Goal: Find specific page/section: Find specific page/section

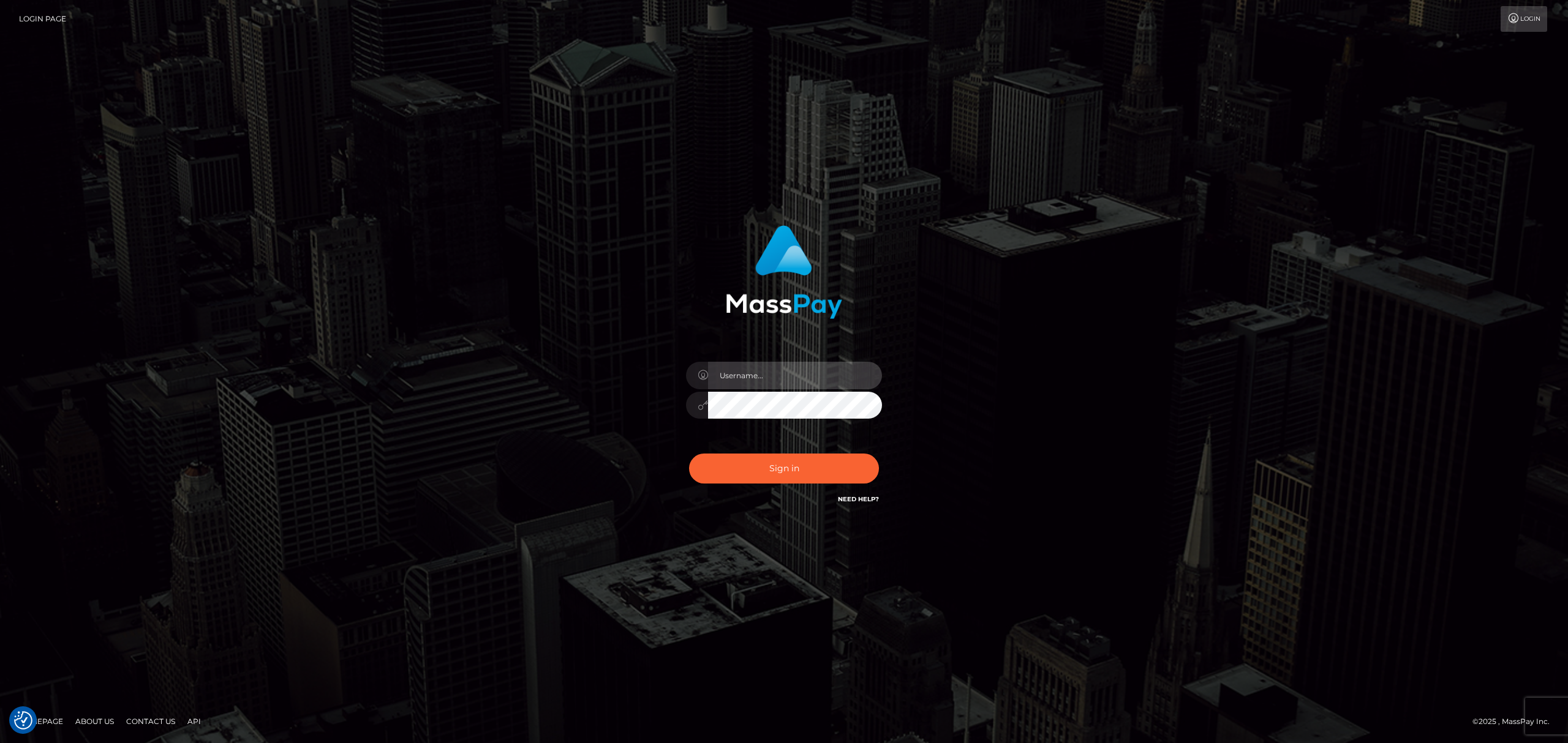
drag, startPoint x: 778, startPoint y: 376, endPoint x: 789, endPoint y: 377, distance: 11.0
click at [778, 376] on input "text" at bounding box center [794, 375] width 174 height 27
type input "Eric"
click at [816, 475] on button "Sign in" at bounding box center [784, 468] width 190 height 30
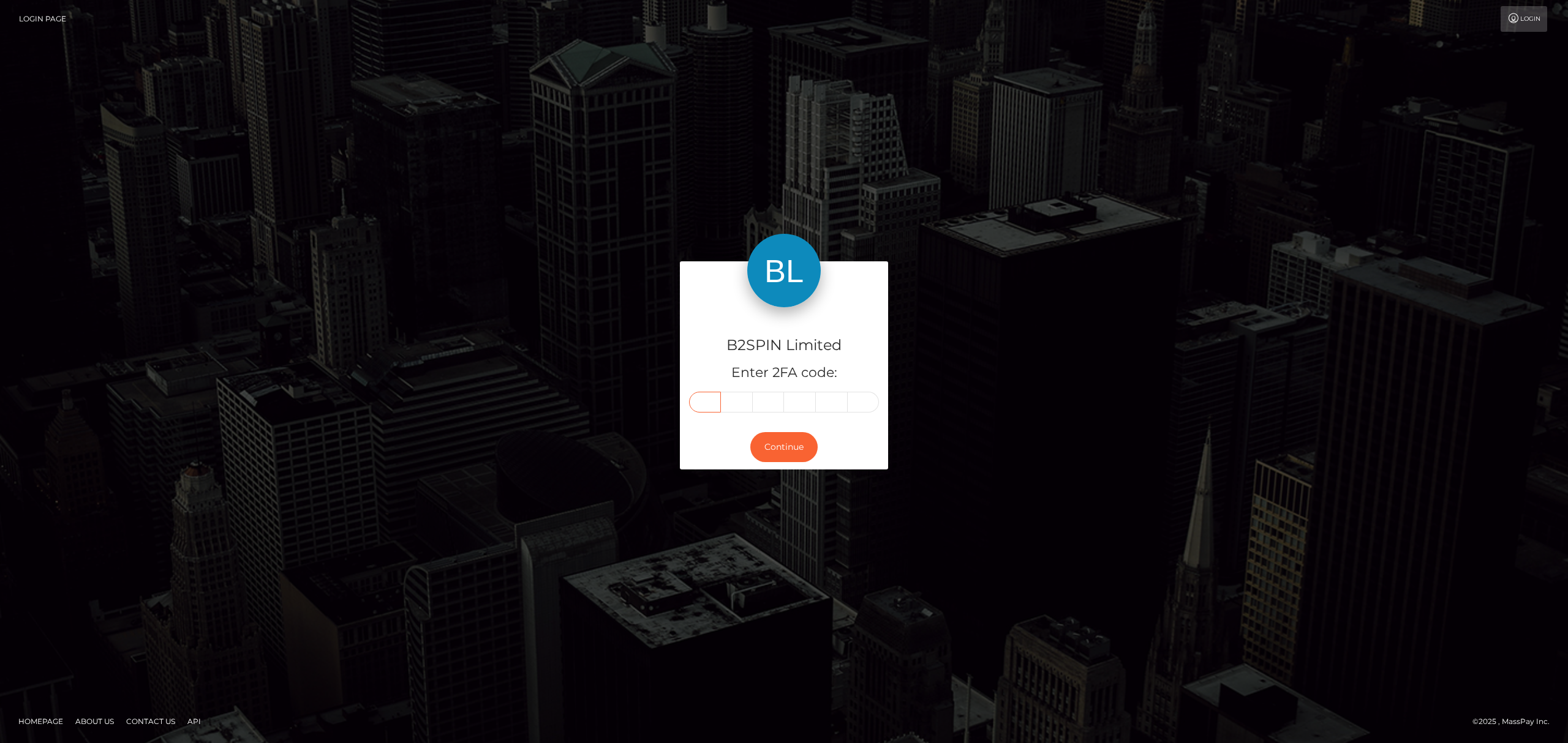
click at [712, 402] on input "text" at bounding box center [704, 402] width 32 height 21
paste input "3"
type input "3"
type input "7"
type input "9"
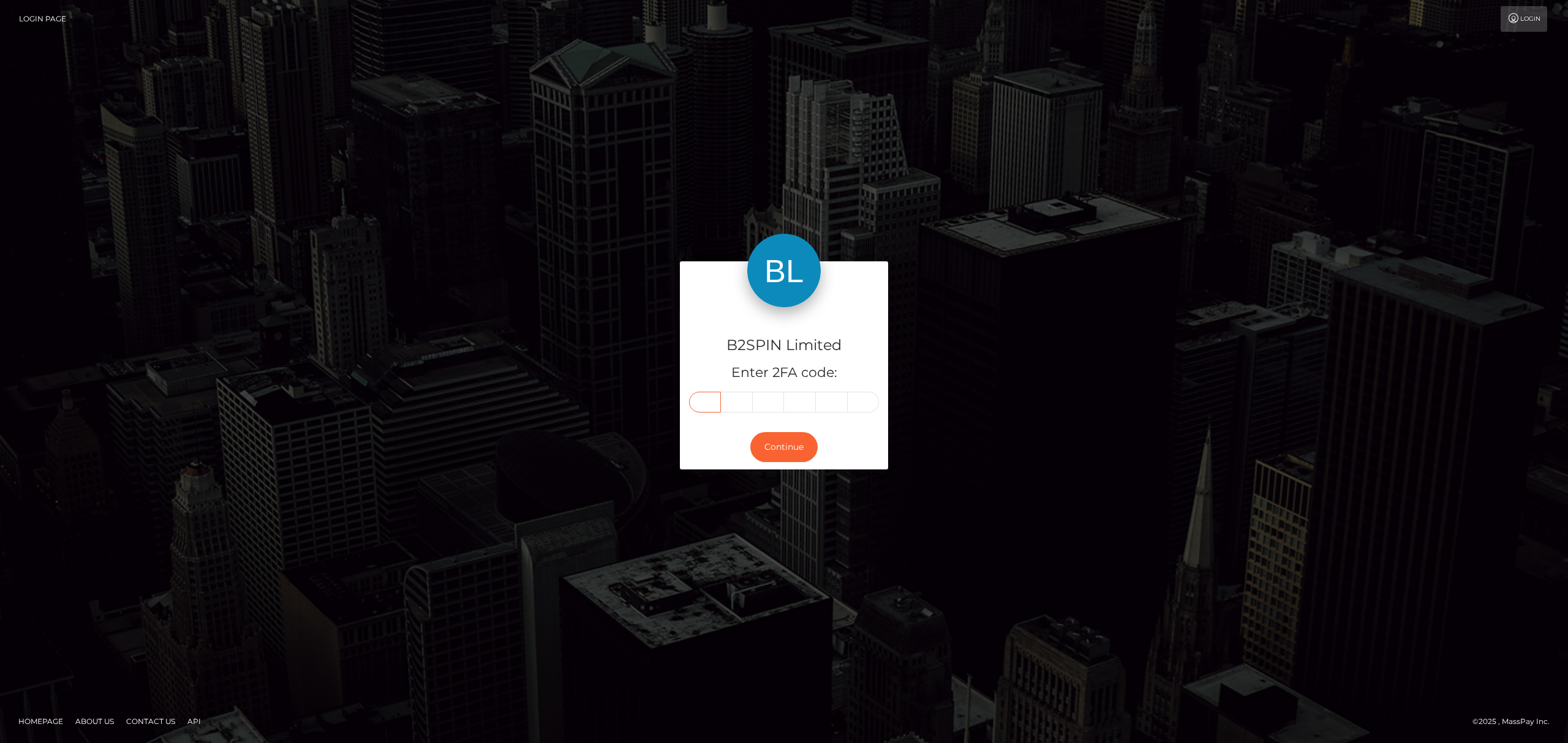
type input "3"
type input "6"
type input "8"
click at [784, 451] on button "Continue" at bounding box center [784, 447] width 67 height 30
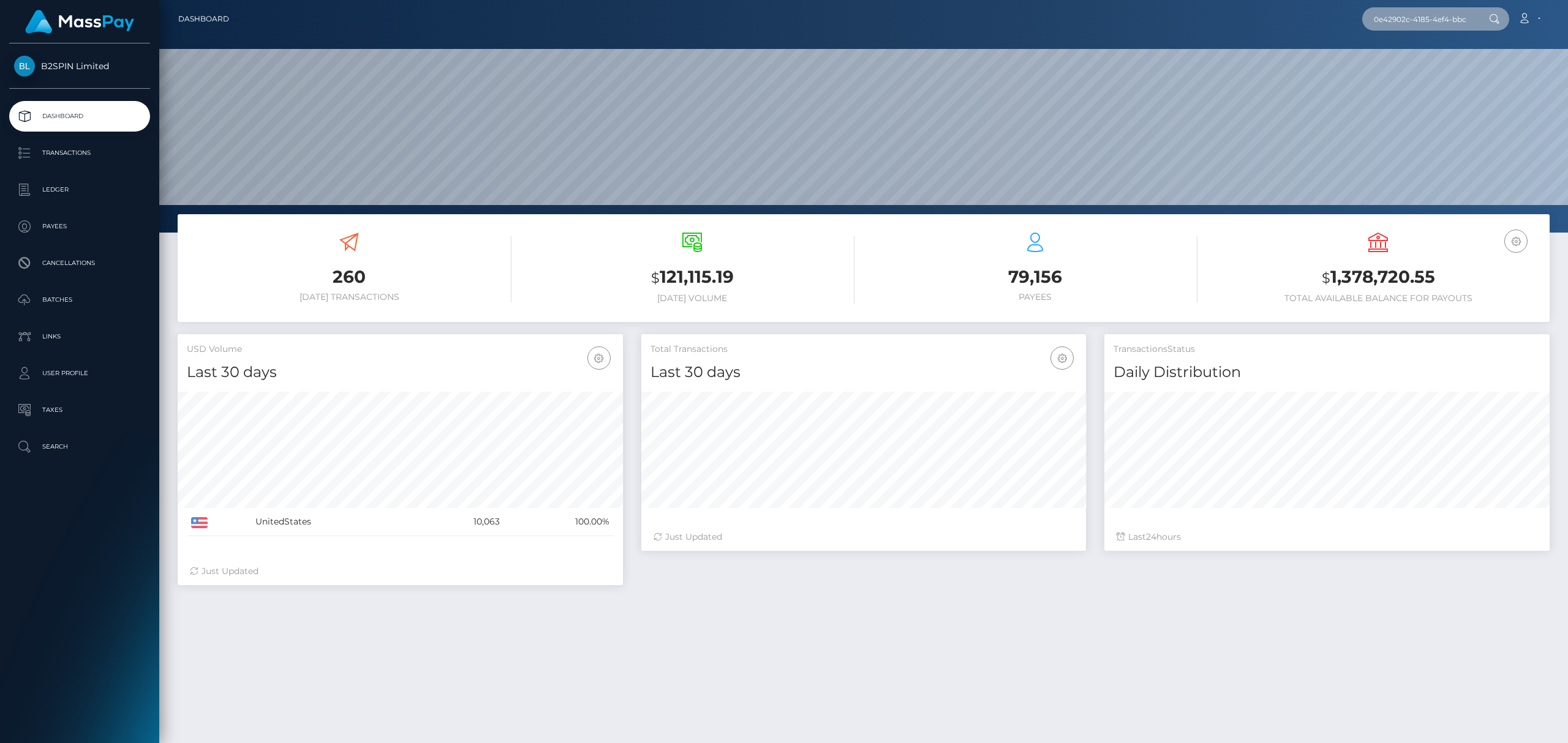
click at [1450, 20] on input "0e42902c-4185-4ef4-bbd5-4784ab123c55" at bounding box center [1419, 19] width 115 height 24
paste input "1514984951"
type input "0e42902c-4185-4ef4-bbd5-4784ab123c55"
click at [1389, 56] on link "MICHAEL G STENDER" at bounding box center [1411, 63] width 98 height 23
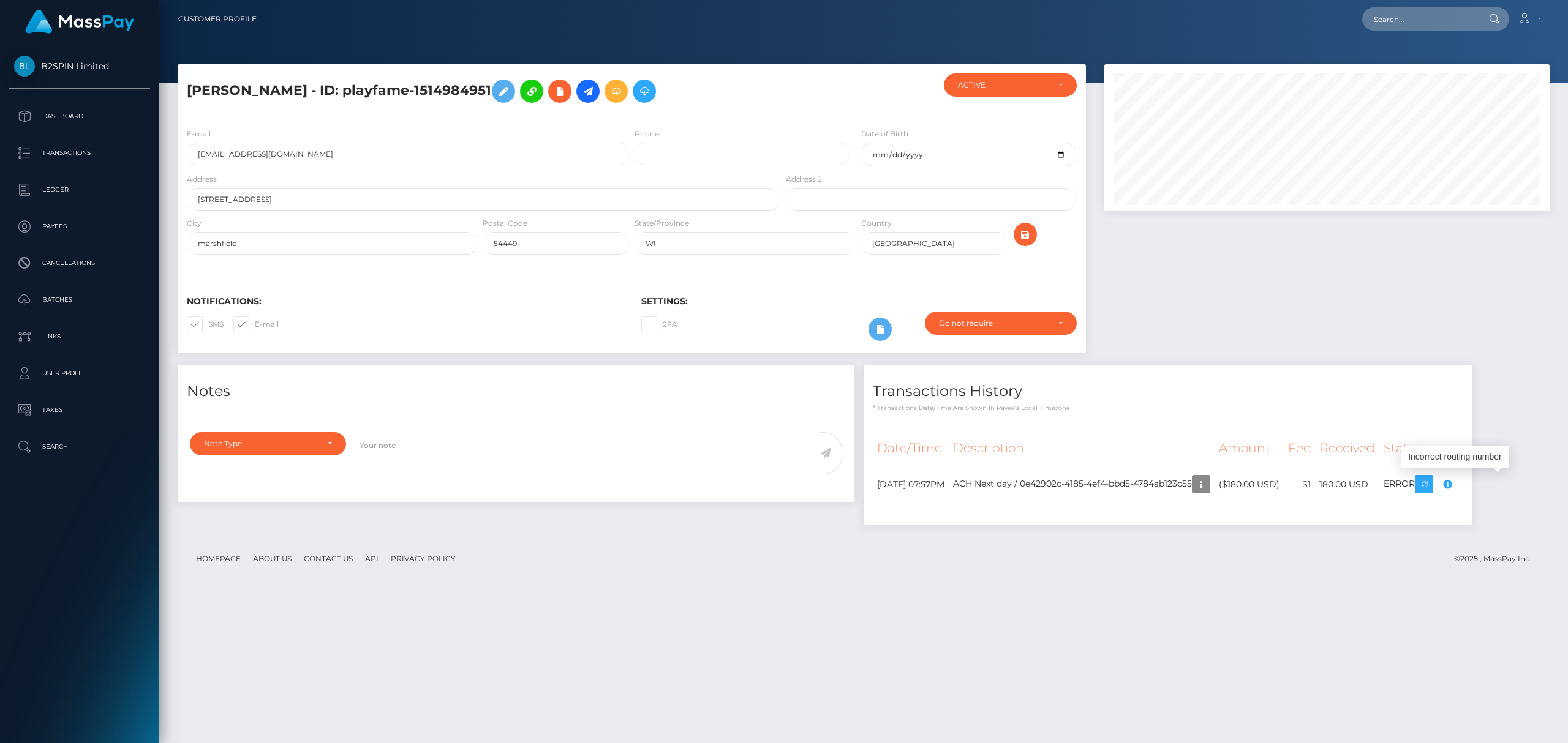
scroll to position [147, 445]
drag, startPoint x: 1240, startPoint y: 613, endPoint x: 30, endPoint y: 604, distance: 1210.0
click at [1180, 619] on div "MICHAEL G STENDER - ID: playfame-1514984951 CLOSED ACTIVE" at bounding box center [864, 399] width 1409 height 668
